Goal: Task Accomplishment & Management: Use online tool/utility

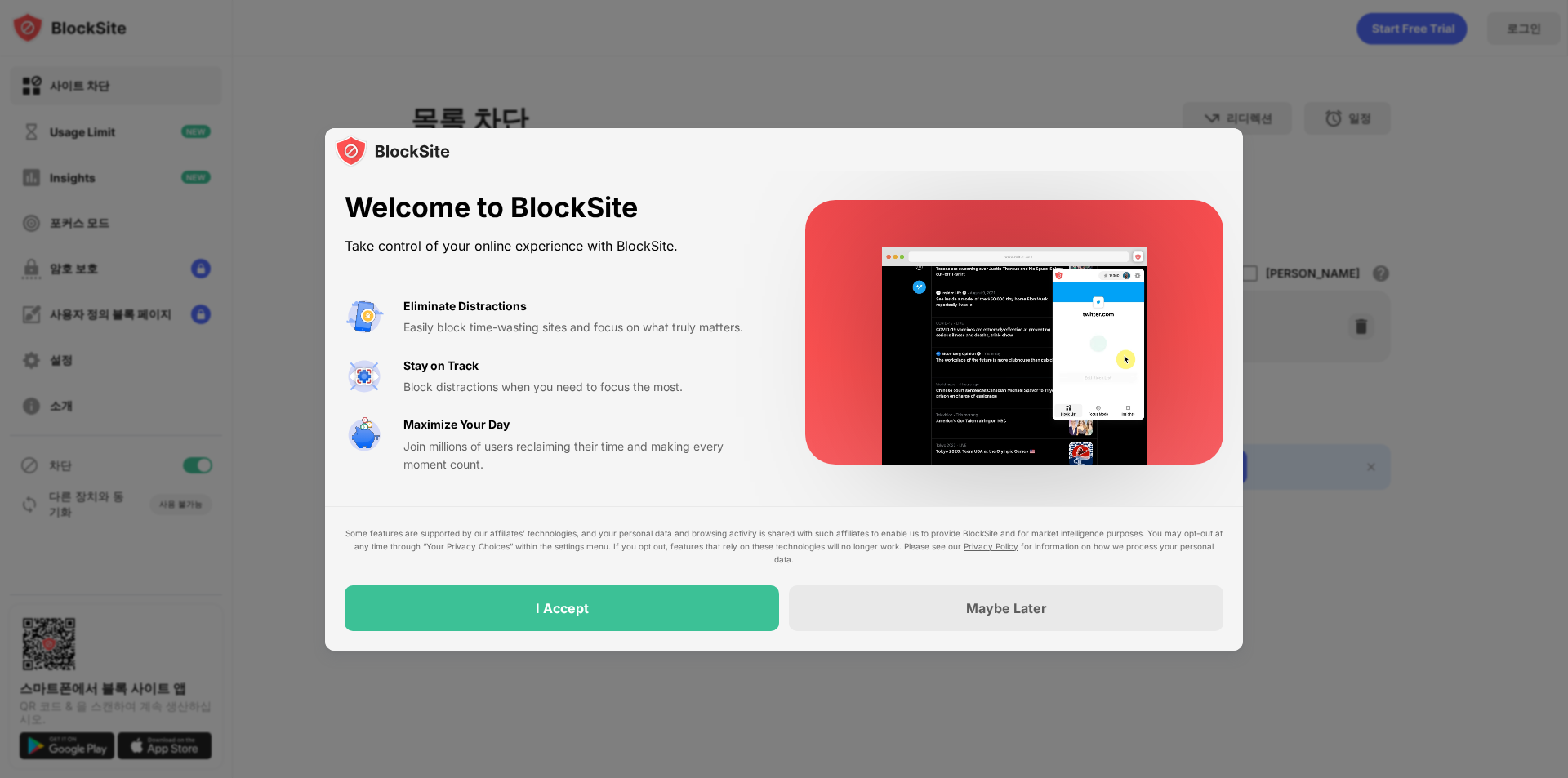
click at [652, 633] on div "Some features are supported by our affiliates’ technologies, and your personal …" at bounding box center [784, 578] width 918 height 144
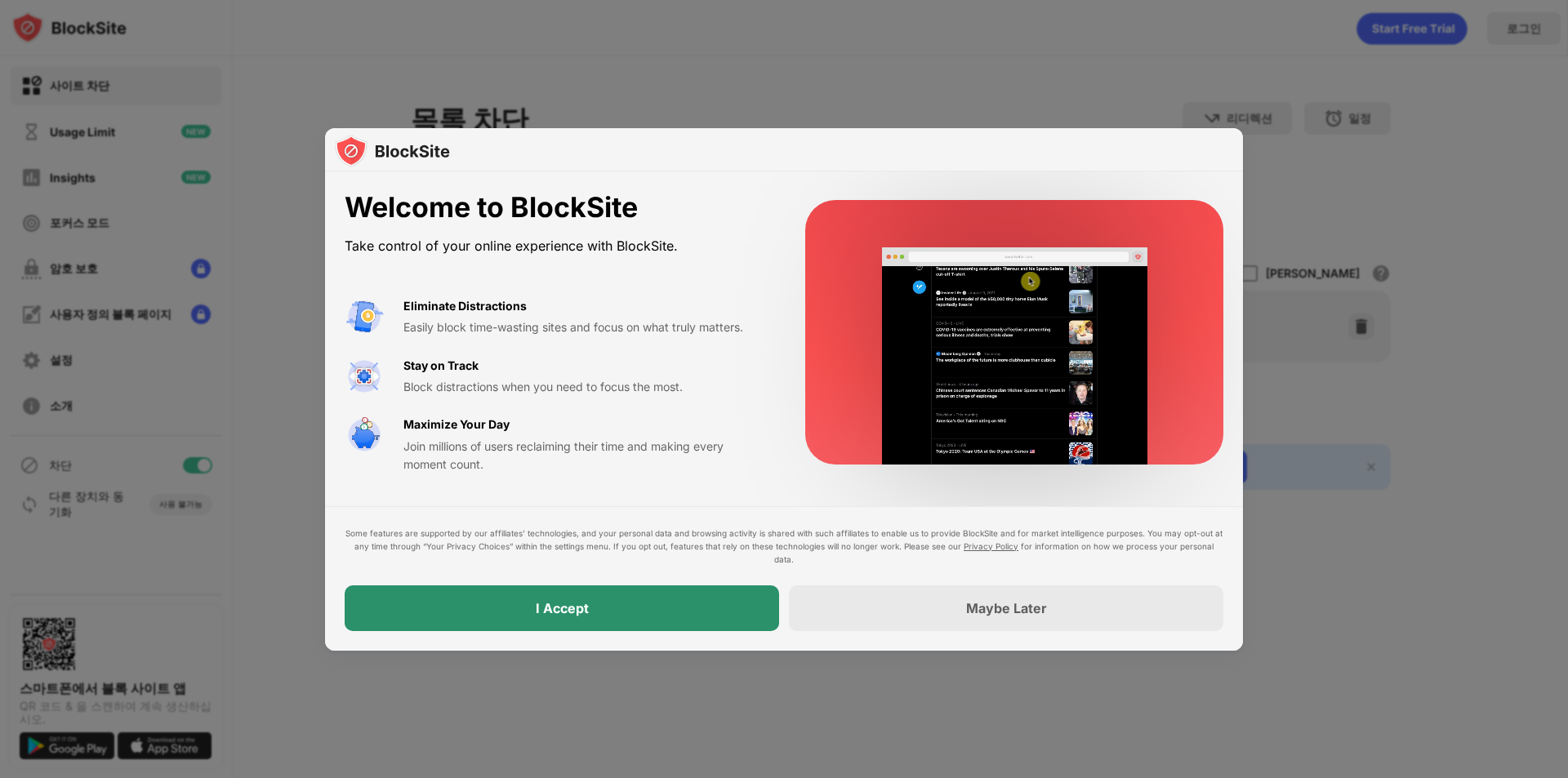
click at [663, 615] on div "I Accept" at bounding box center [562, 609] width 434 height 46
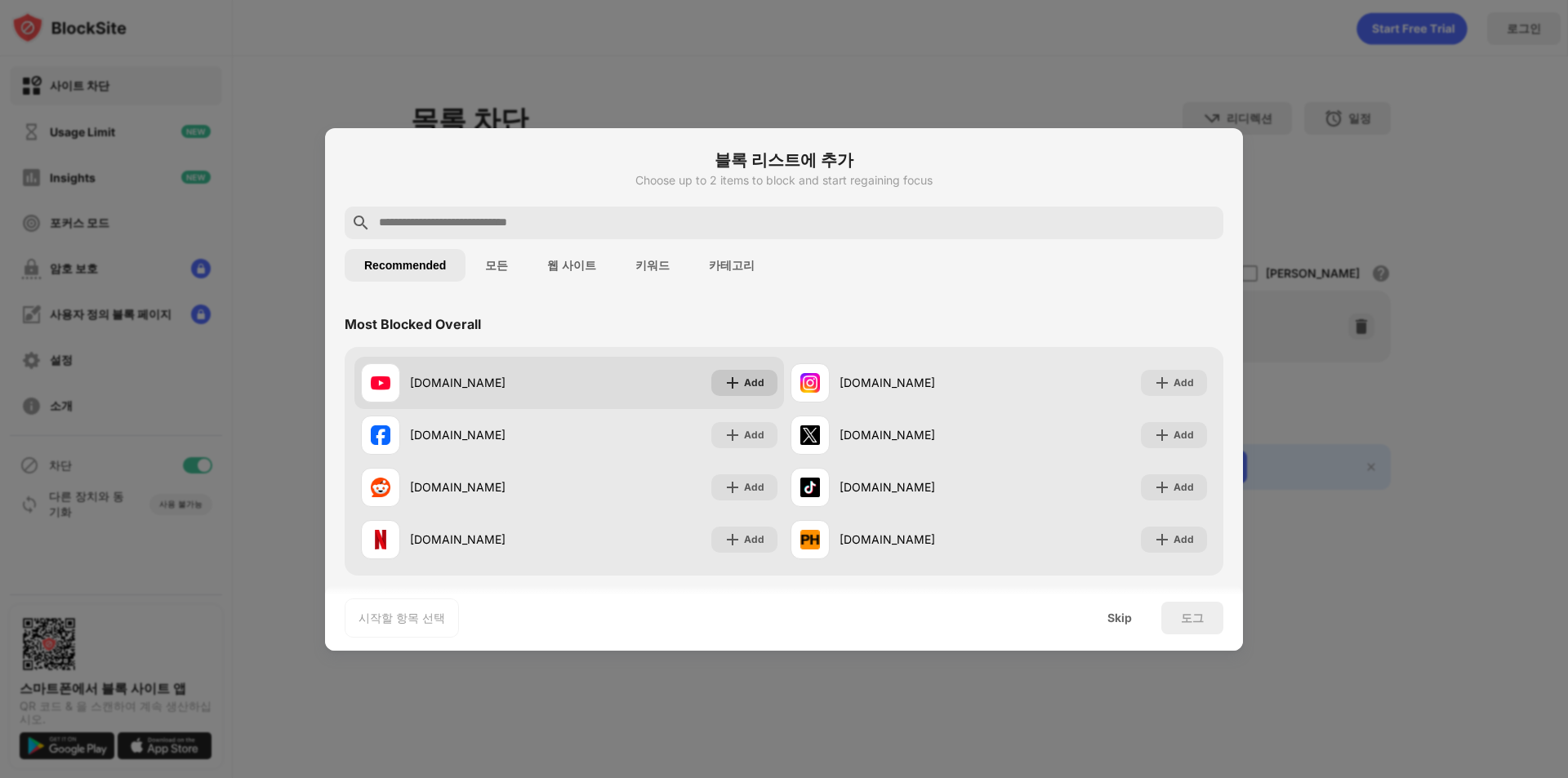
click at [733, 390] on img at bounding box center [732, 383] width 17 height 17
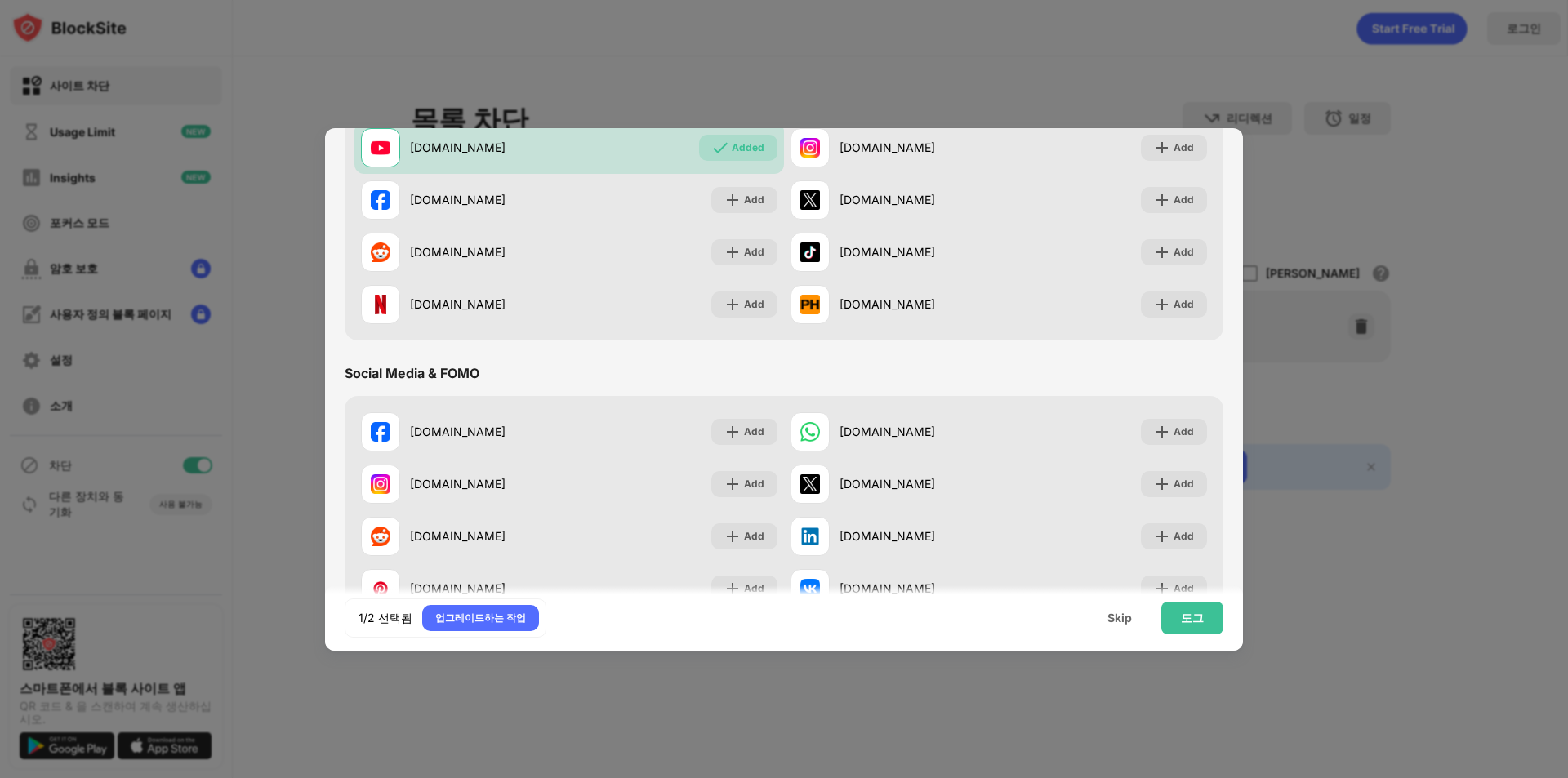
scroll to position [245, 0]
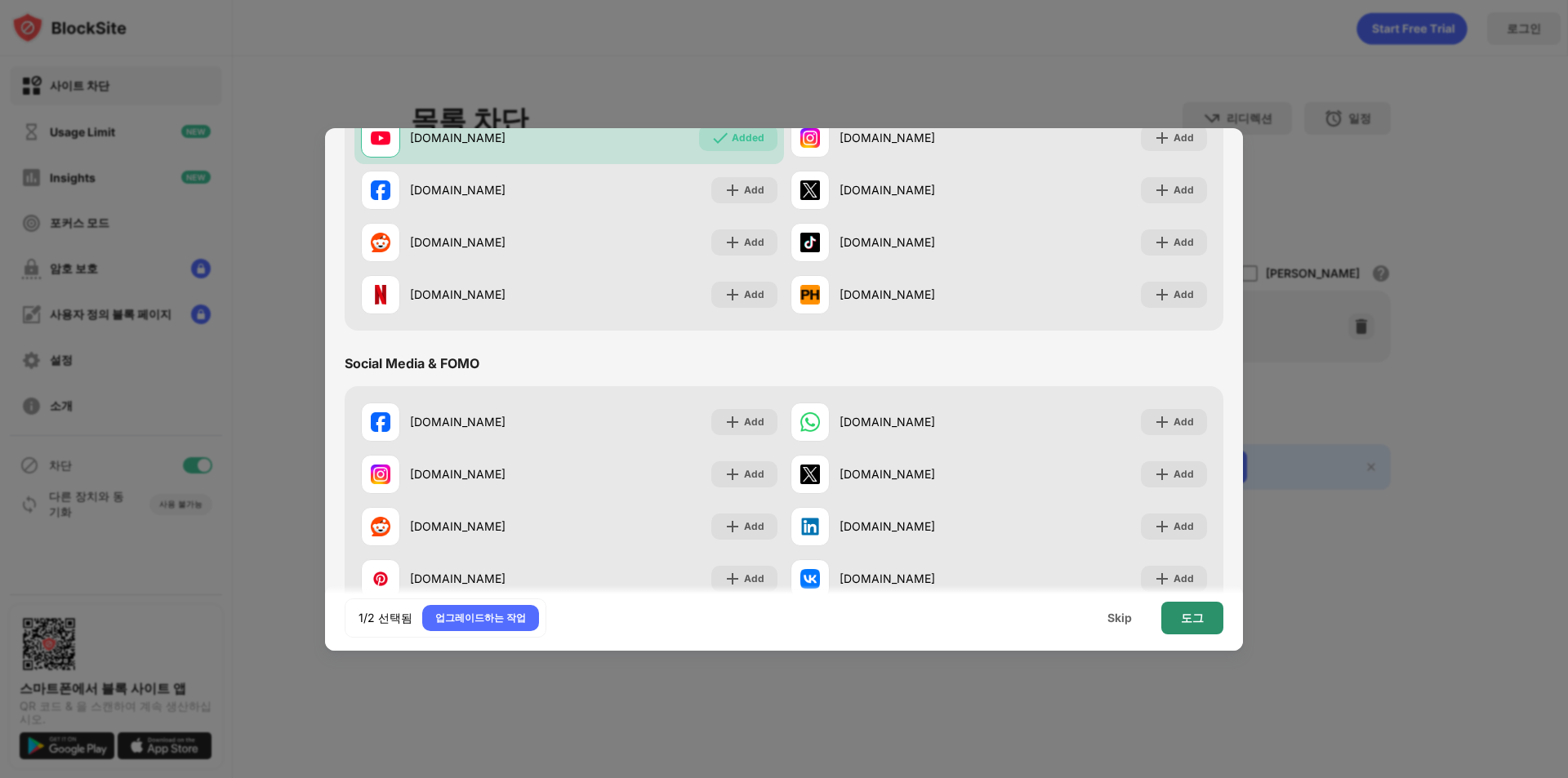
click at [1201, 631] on div "도그" at bounding box center [1192, 618] width 62 height 33
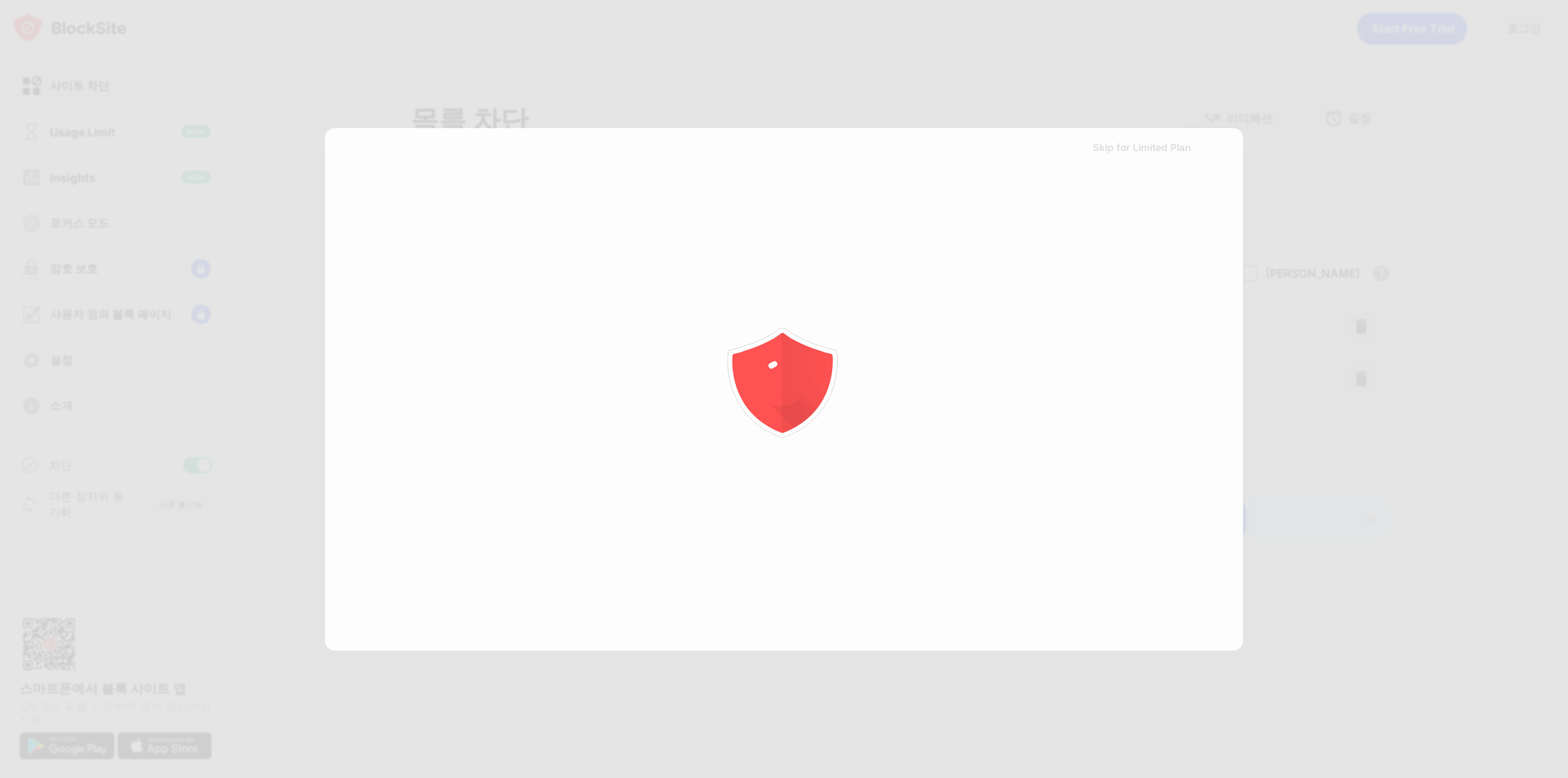
scroll to position [0, 0]
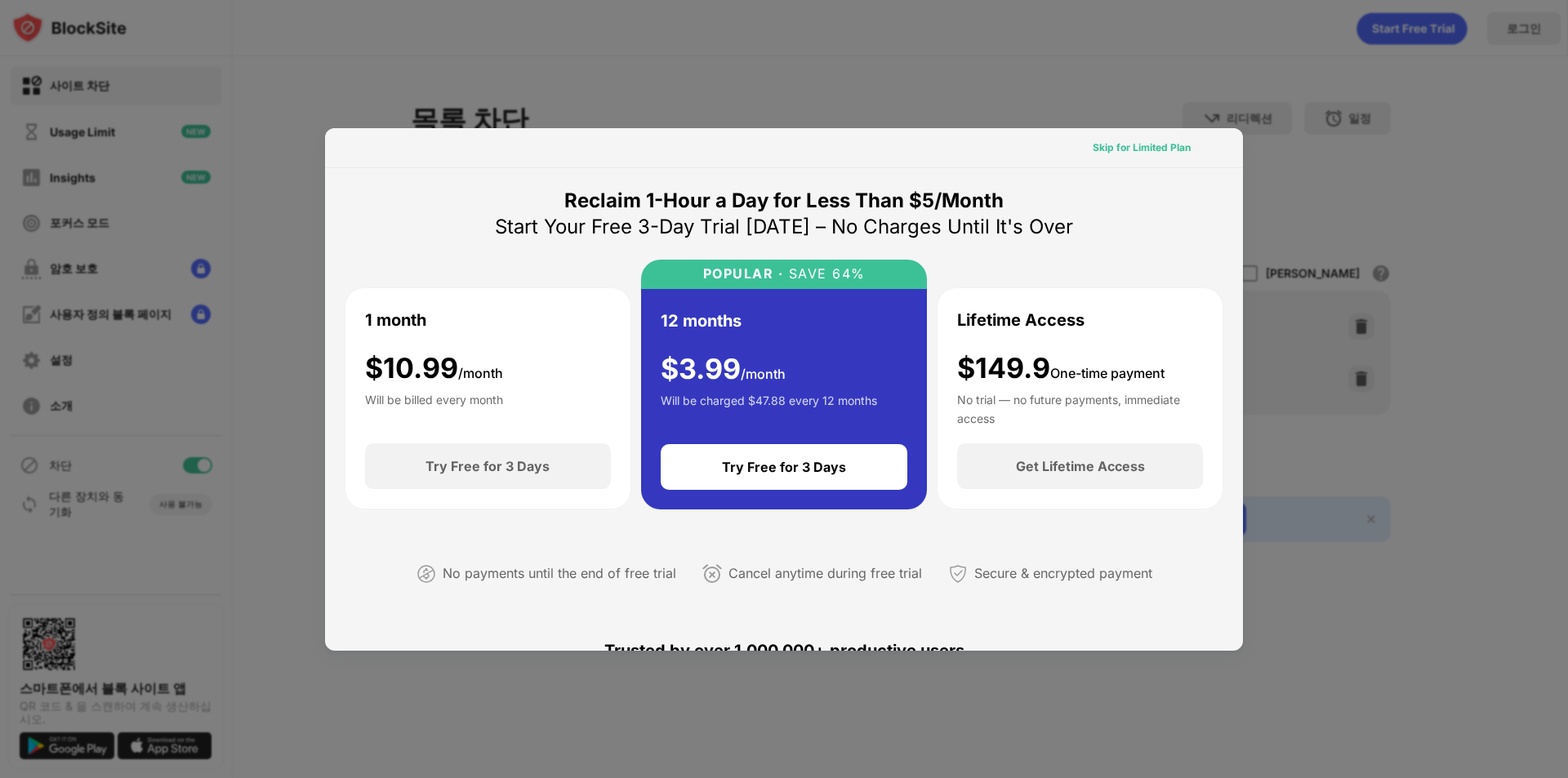
click at [1127, 142] on div "Skip for Limited Plan" at bounding box center [1142, 148] width 98 height 17
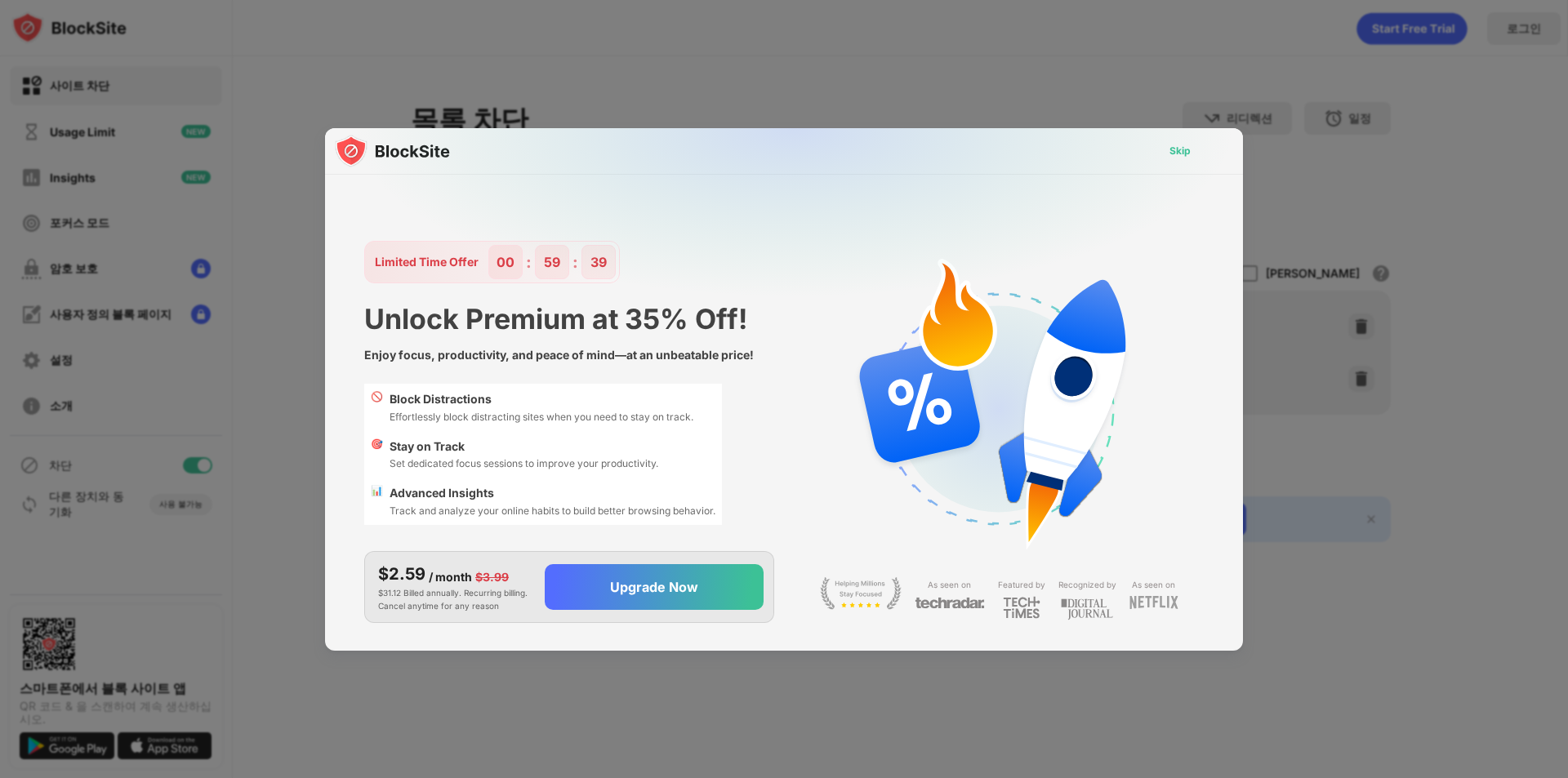
click at [1160, 148] on div "Skip" at bounding box center [1180, 151] width 47 height 26
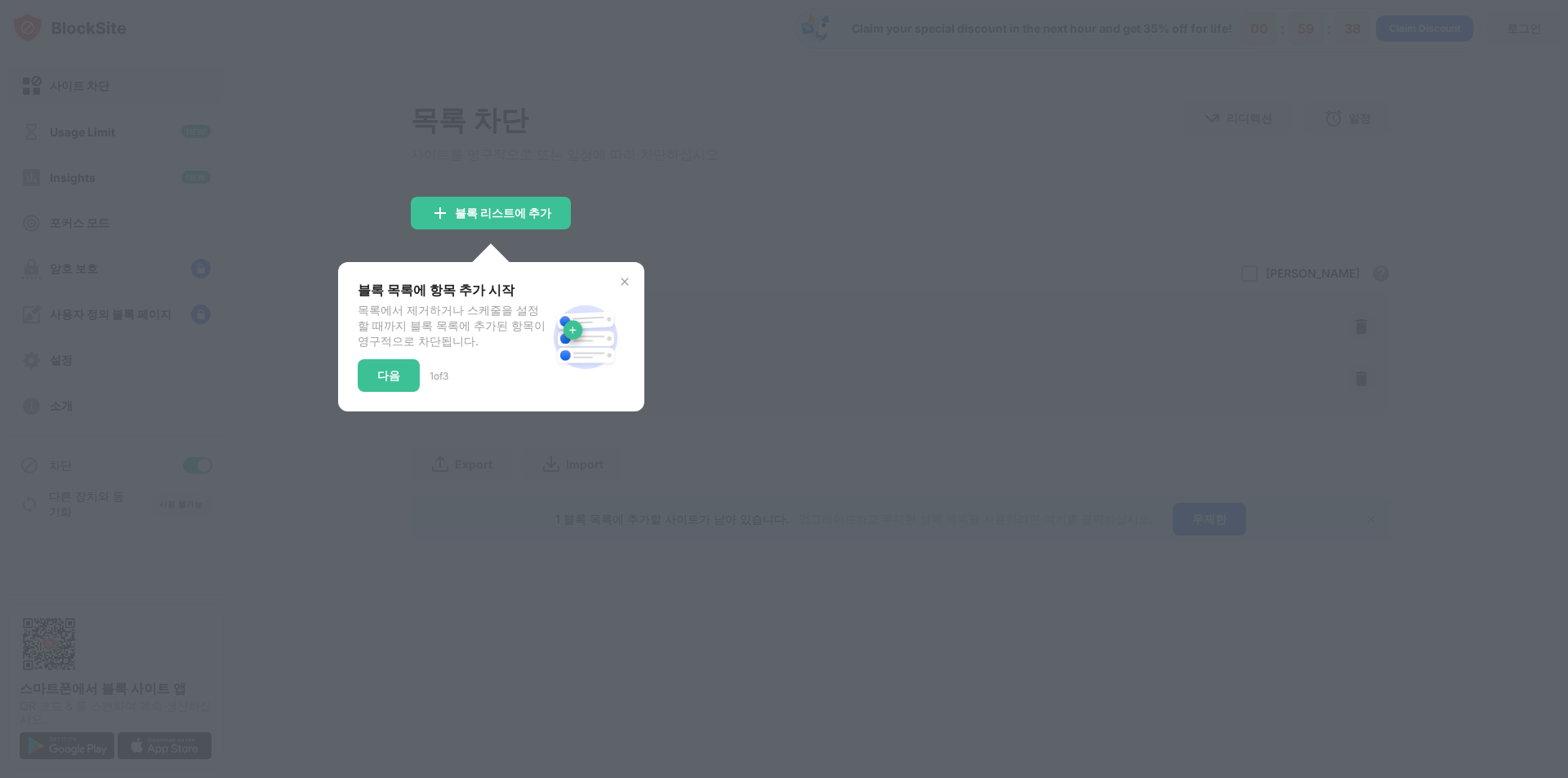
click at [1200, 149] on div at bounding box center [784, 389] width 1568 height 778
click at [395, 382] on div "다음" at bounding box center [388, 375] width 23 height 13
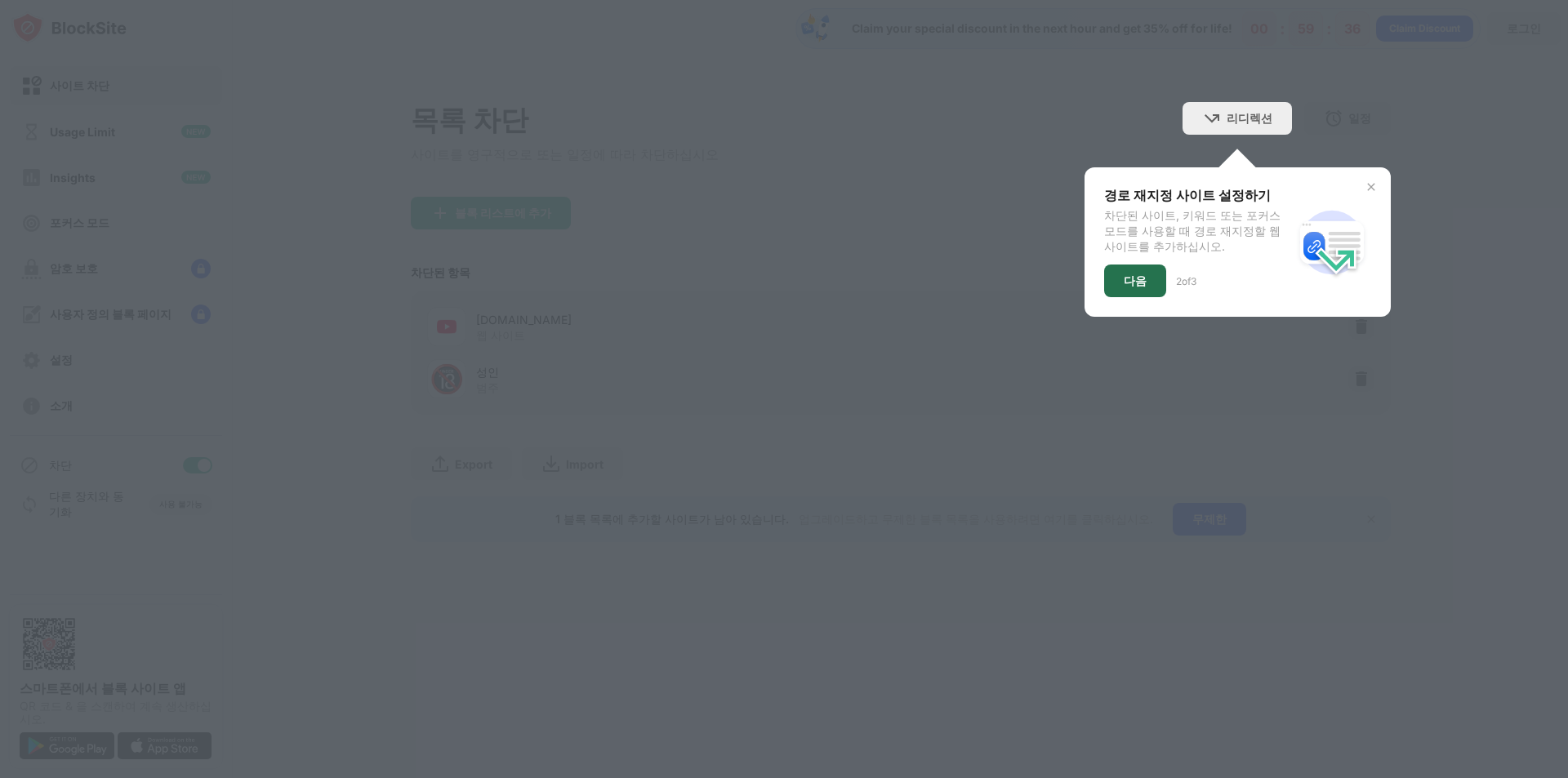
click at [1147, 293] on div "다음" at bounding box center [1135, 281] width 62 height 33
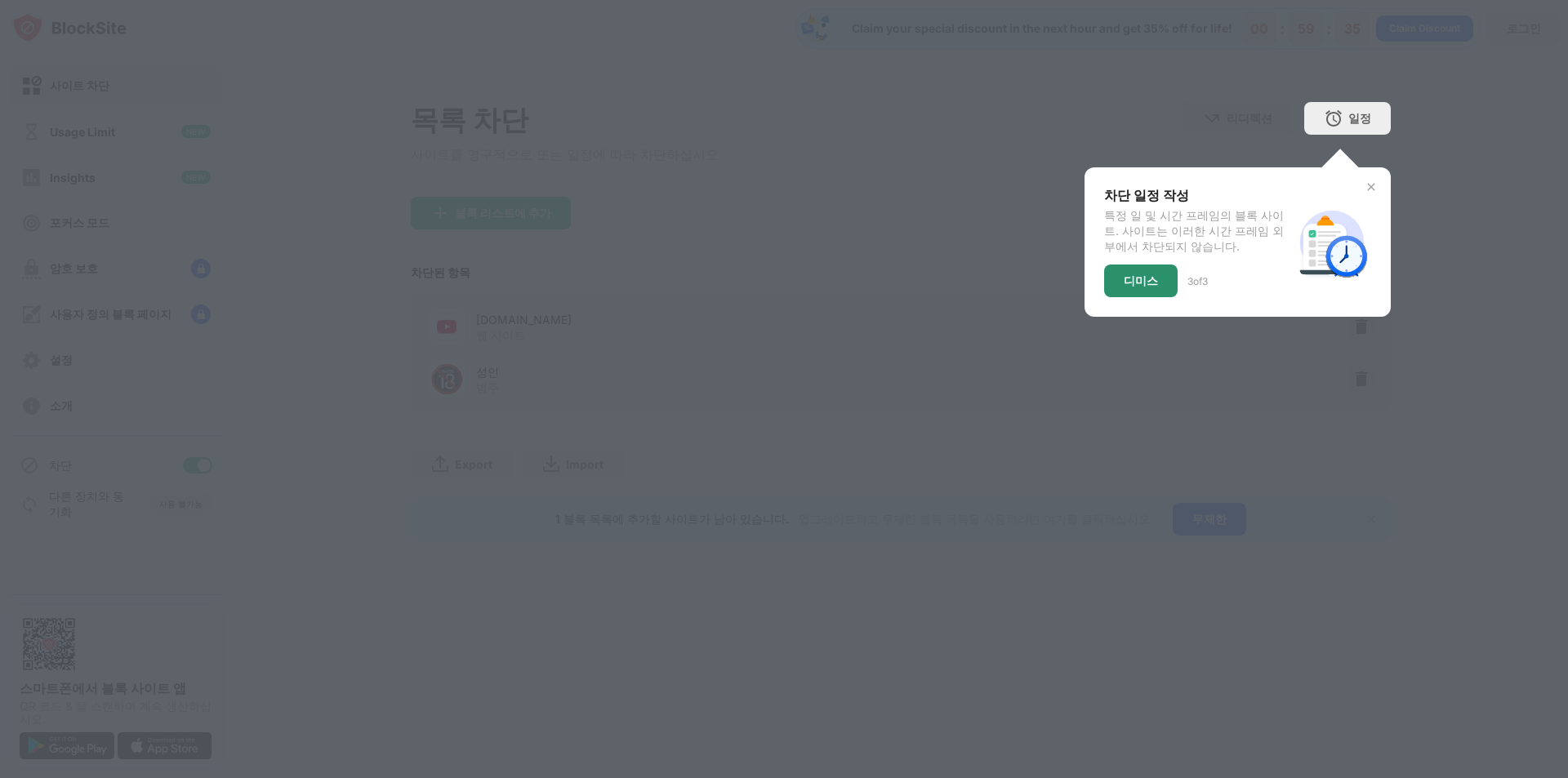
click at [1131, 285] on div "디미스" at bounding box center [1141, 280] width 34 height 13
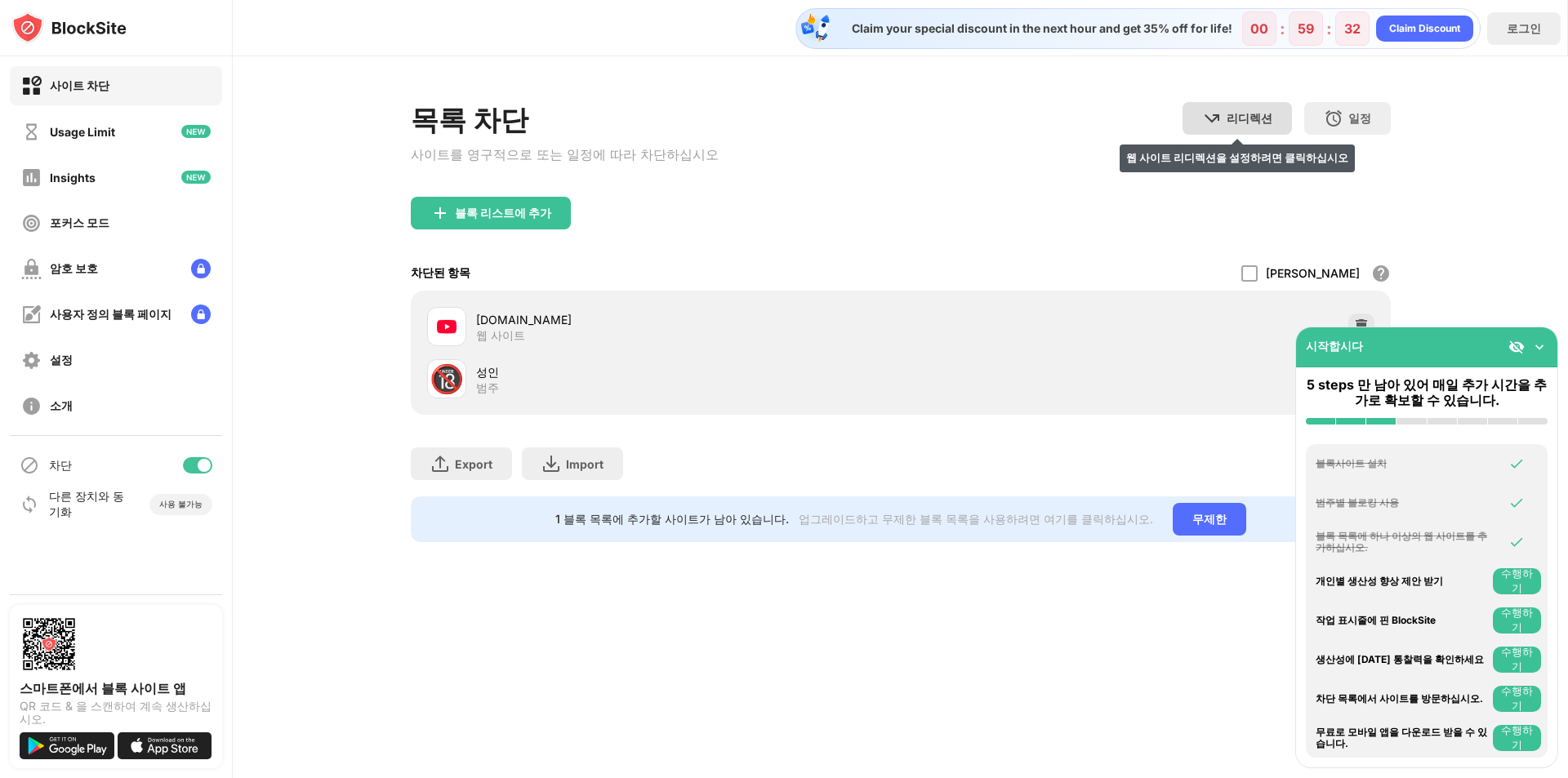
click at [1251, 104] on div "리디렉션 웹 사이트 리디렉션을 설정하려면 클릭하십시오" at bounding box center [1237, 119] width 110 height 33
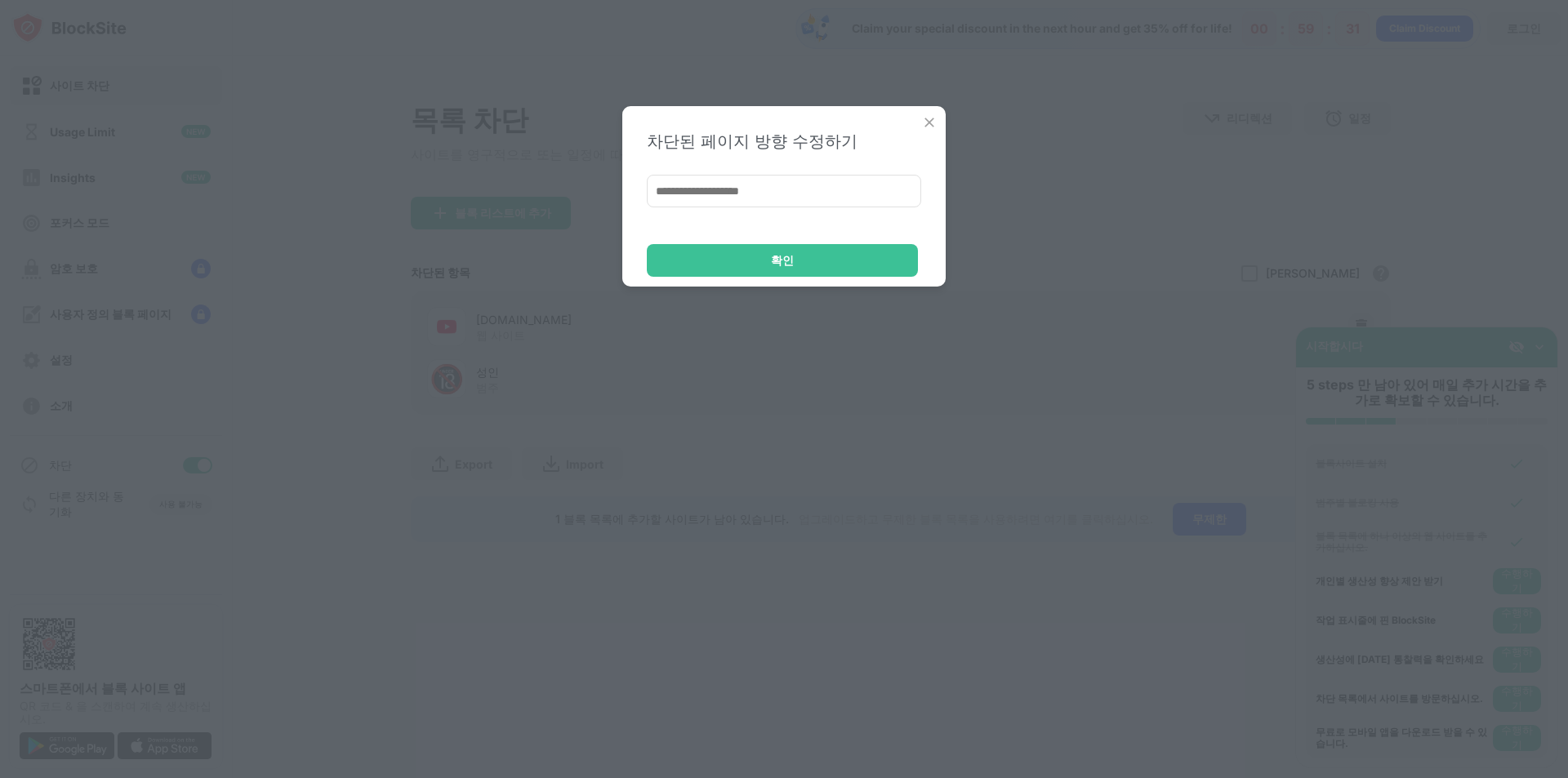
click at [779, 189] on input at bounding box center [784, 191] width 274 height 33
click at [1098, 165] on div "차단된 페이지 방향 수정하기 확인" at bounding box center [784, 389] width 1568 height 778
click at [927, 106] on div "차단된 페이지 방향 수정하기 확인" at bounding box center [784, 196] width 324 height 180
click at [921, 129] on img at bounding box center [929, 122] width 17 height 17
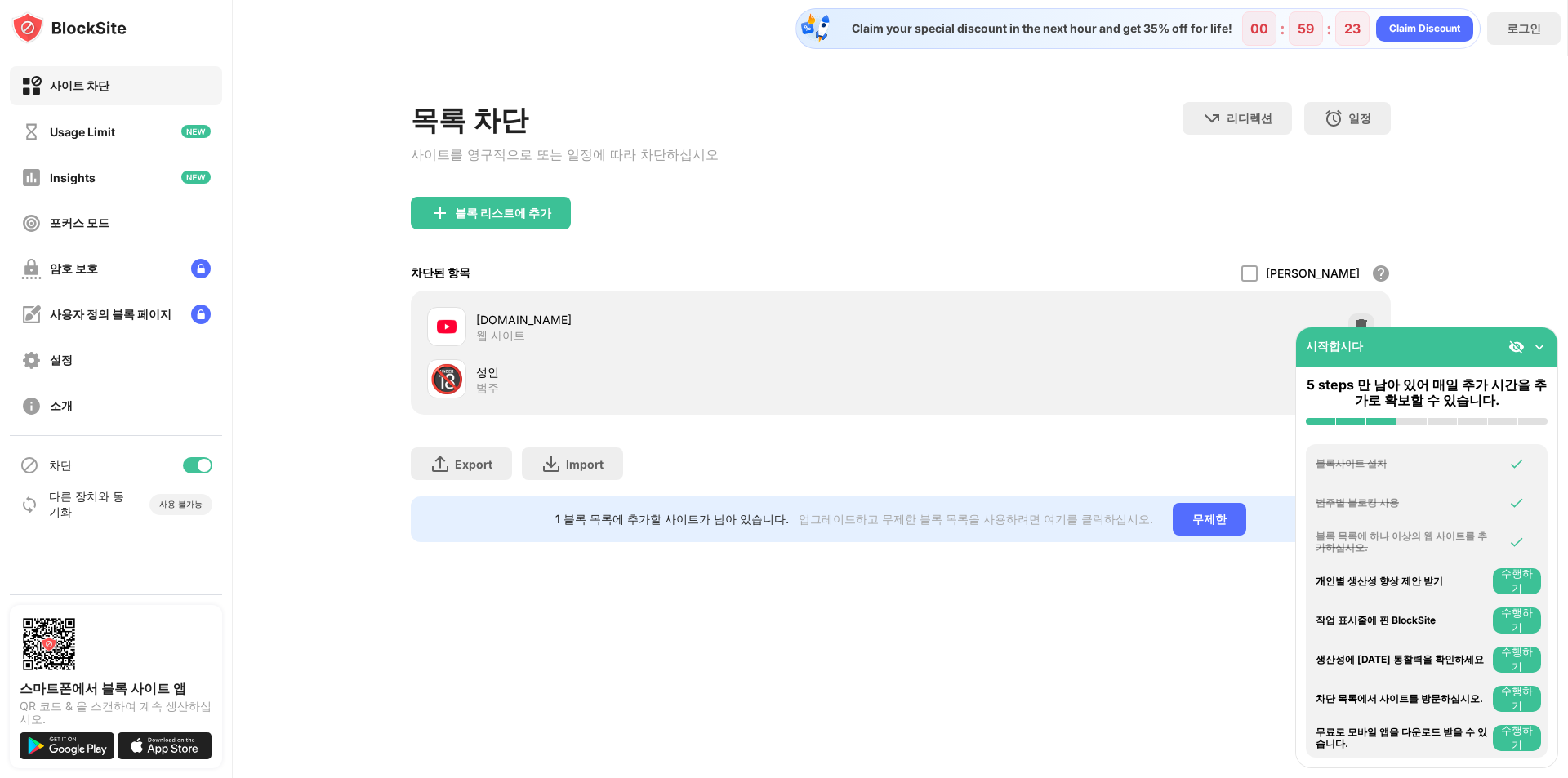
click at [1534, 348] on img at bounding box center [1540, 347] width 17 height 17
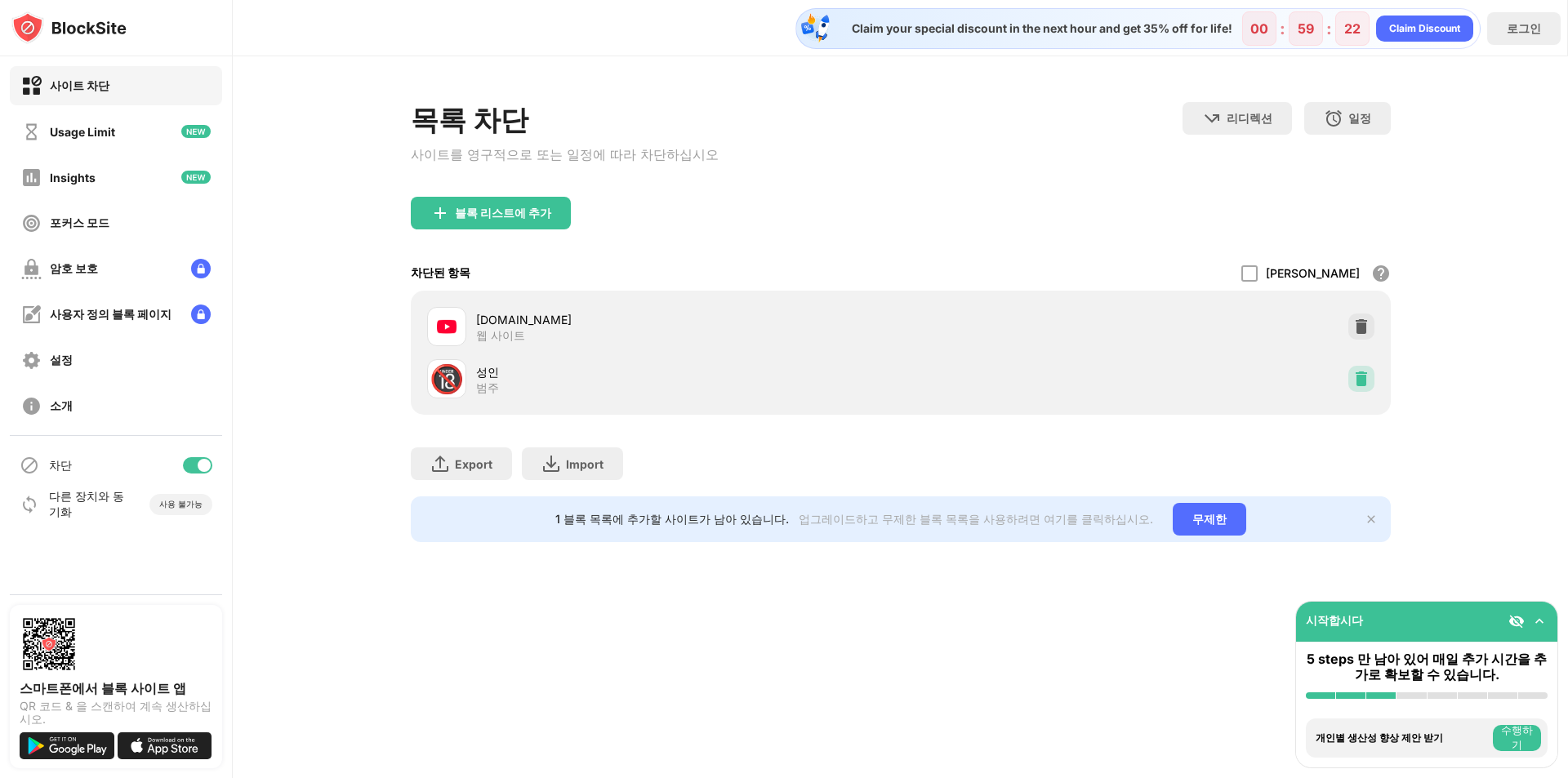
click at [1361, 381] on img at bounding box center [1362, 379] width 17 height 17
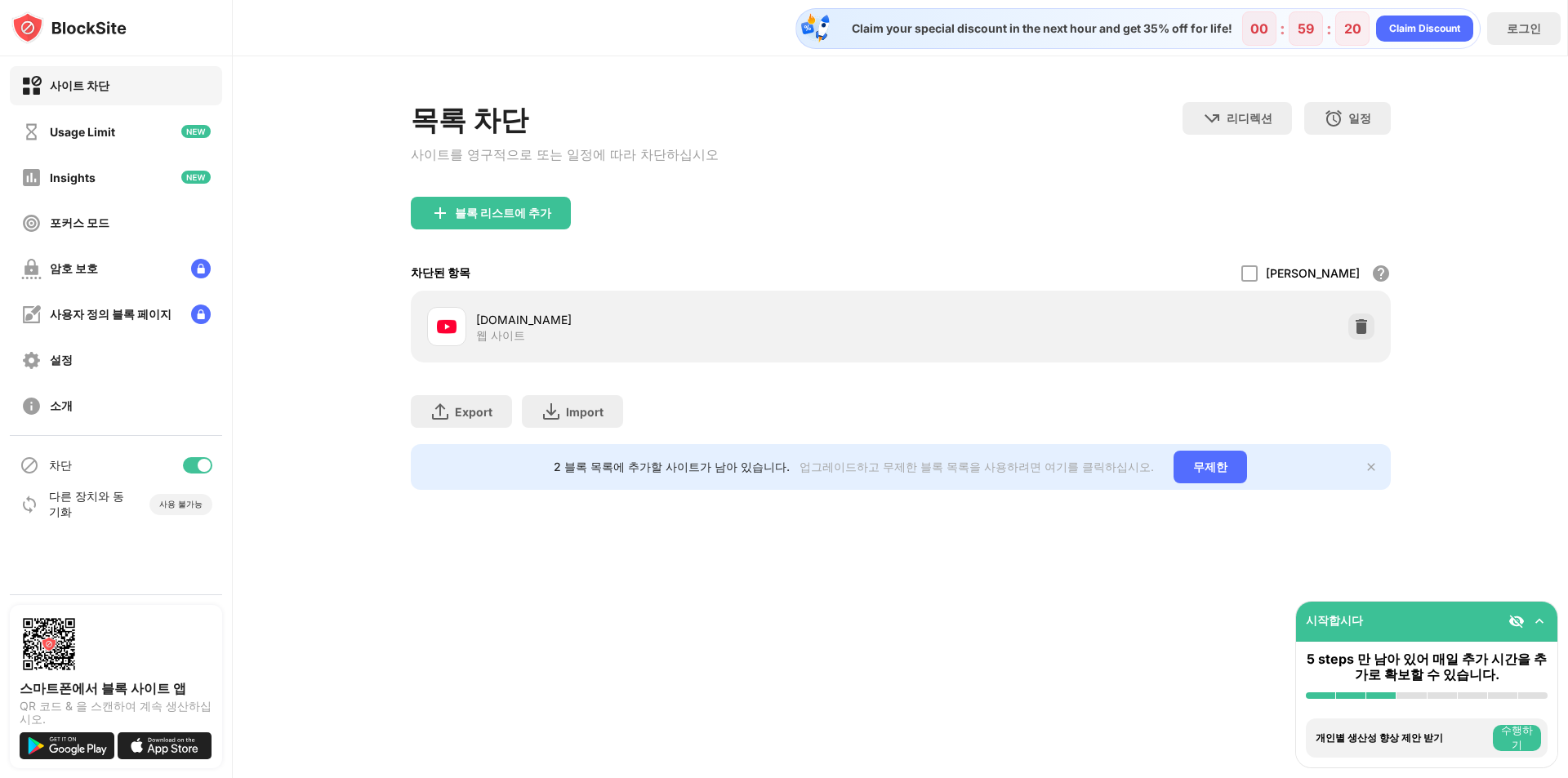
drag, startPoint x: 673, startPoint y: 249, endPoint x: 885, endPoint y: 384, distance: 251.3
click at [883, 384] on div "목록 차단 사이트를 영구적으로 또는 일정에 따라 차단하십시오 리디렉션 웹 사이트 리디렉션을 설정하려면 클릭하십시오 일정 블록 목록이 활성화될 …" at bounding box center [901, 296] width 980 height 388
click at [885, 384] on div "Export 파일 내보내기 (웹 사이트 항목에만 해당) Import 파일 가져오기 (웹 사이트 항목에만 해당)" at bounding box center [901, 403] width 980 height 82
